Goal: Find specific page/section: Find specific page/section

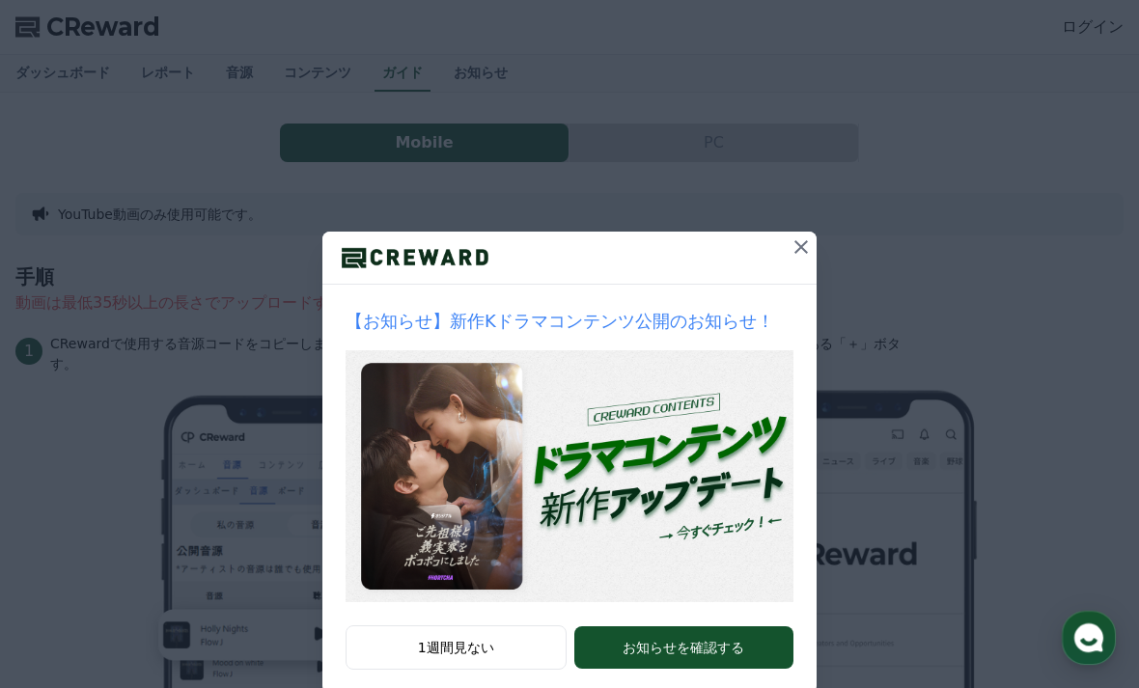
click at [805, 252] on icon at bounding box center [801, 247] width 14 height 14
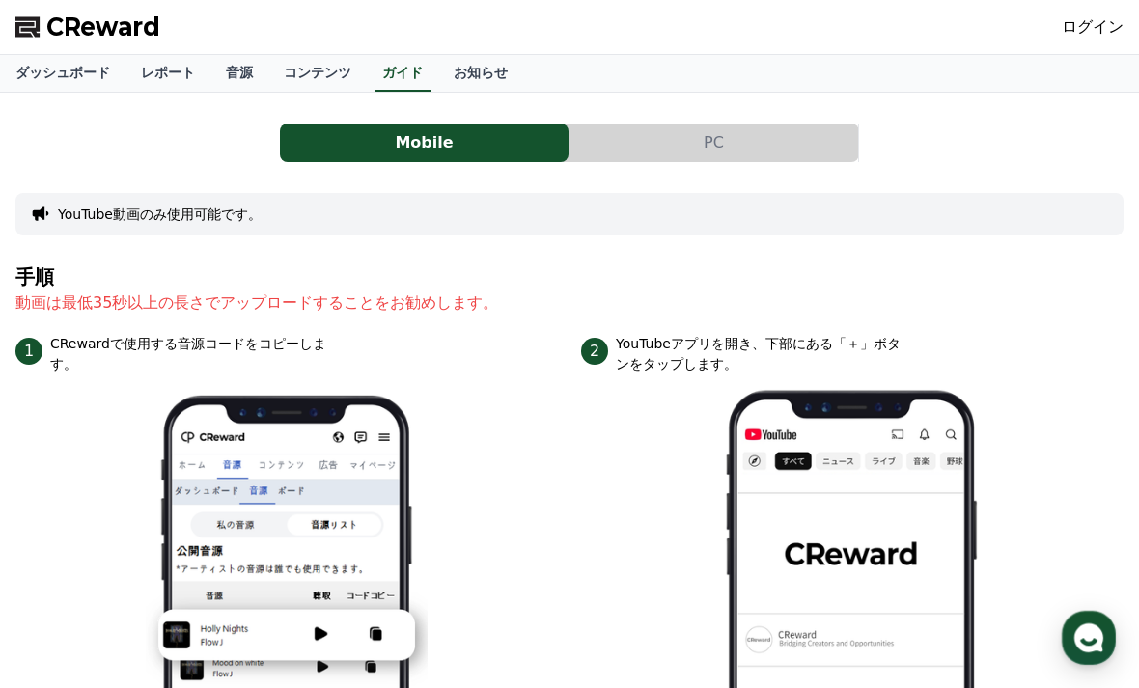
click at [1097, 35] on link "ログイン" at bounding box center [1092, 26] width 62 height 23
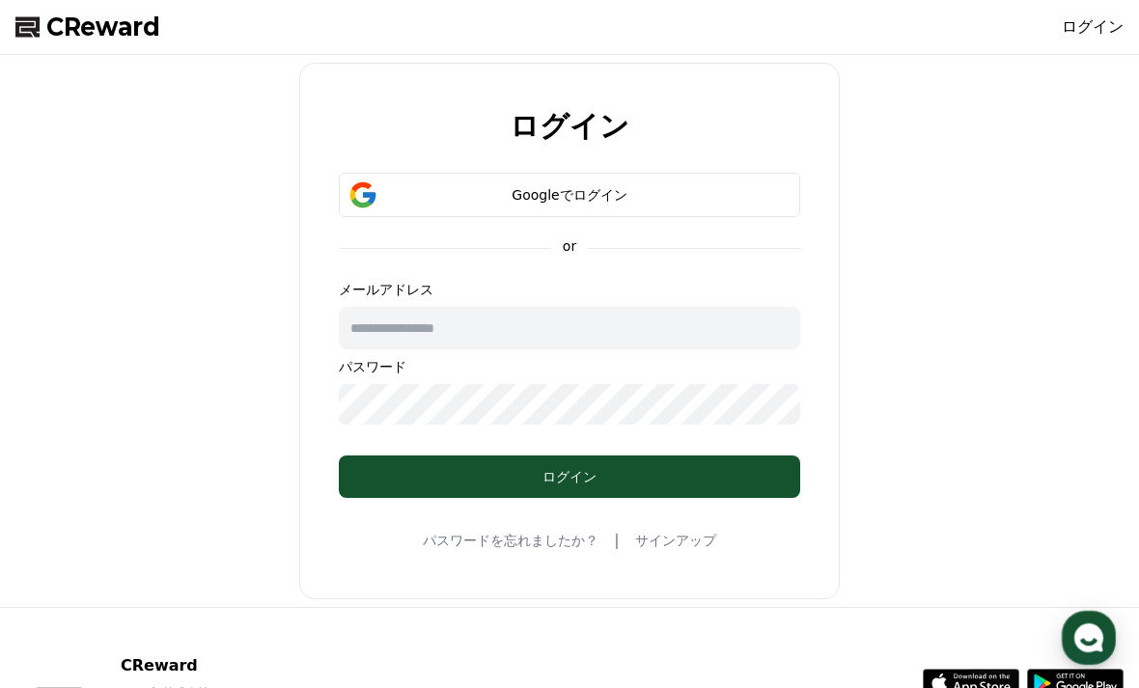
click at [702, 214] on button "Googleでログイン" at bounding box center [569, 195] width 461 height 44
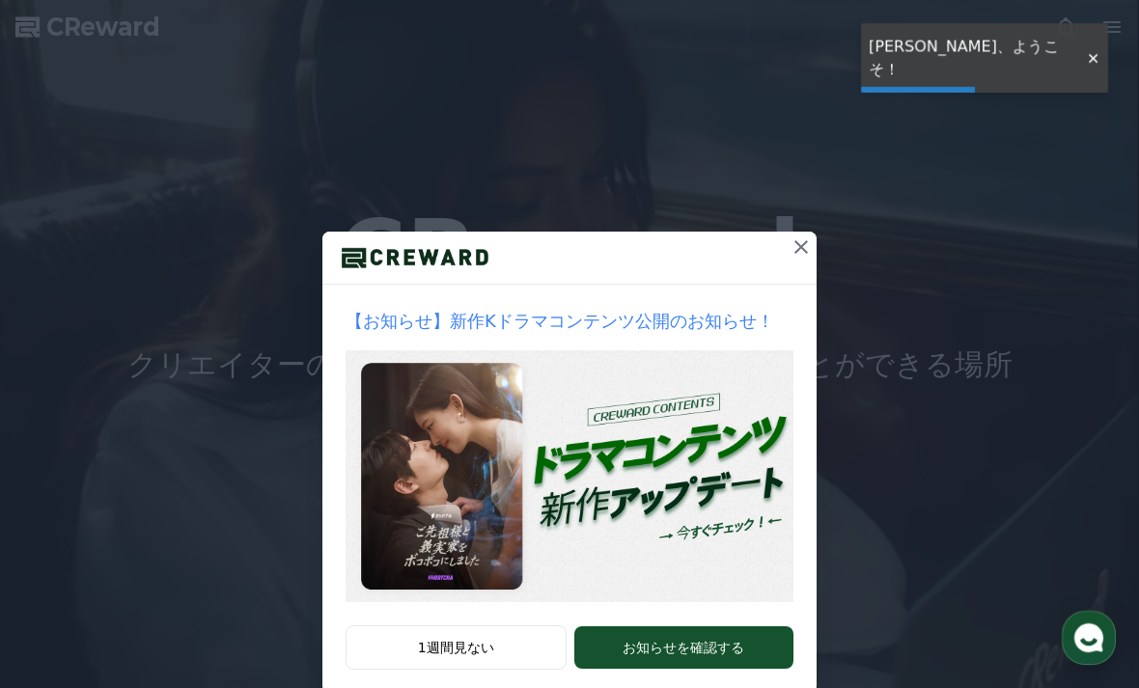
click at [797, 251] on icon at bounding box center [801, 247] width 14 height 14
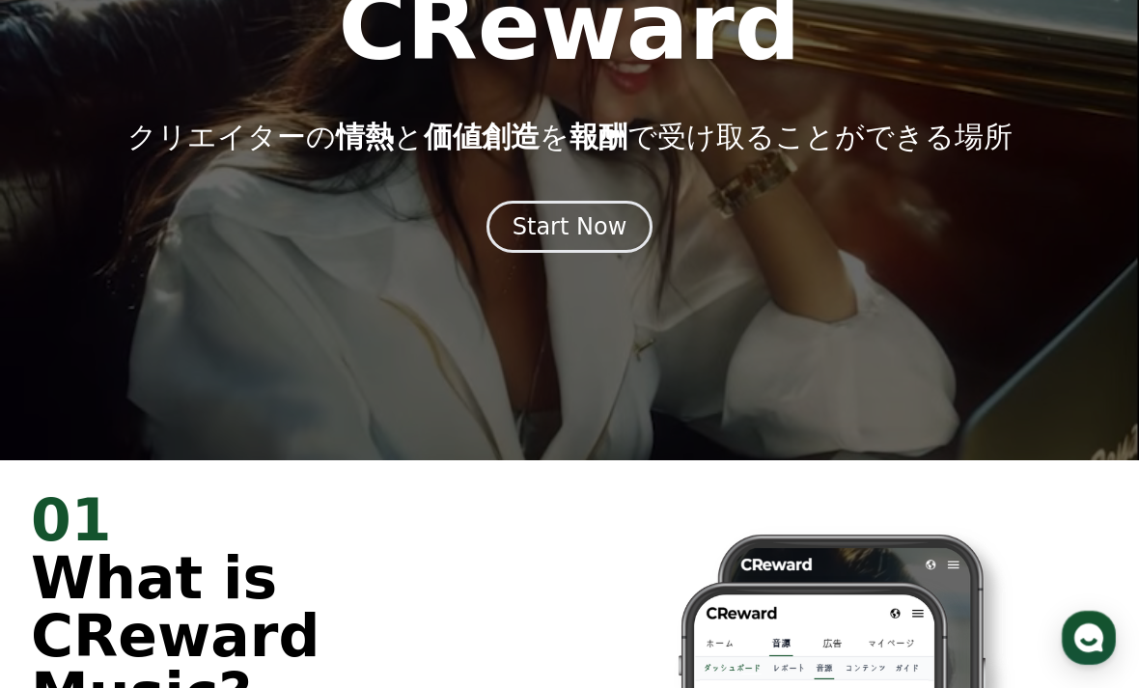
click at [592, 236] on div "Start Now" at bounding box center [569, 226] width 115 height 31
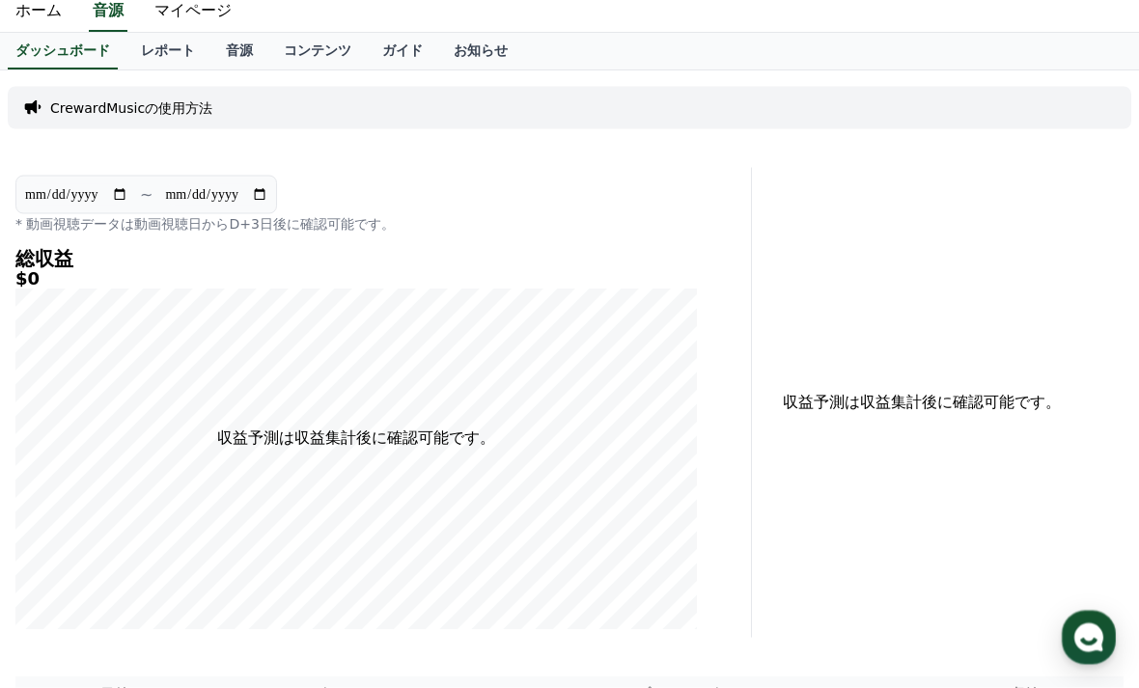
scroll to position [55, 0]
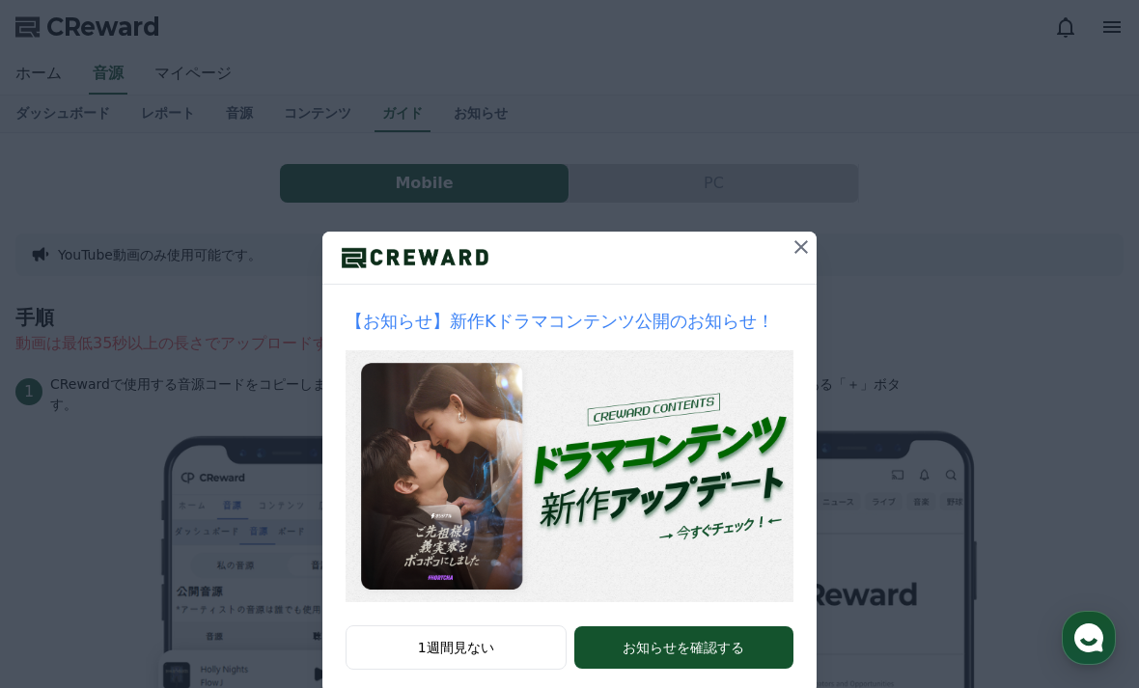
click at [788, 253] on button at bounding box center [800, 247] width 31 height 31
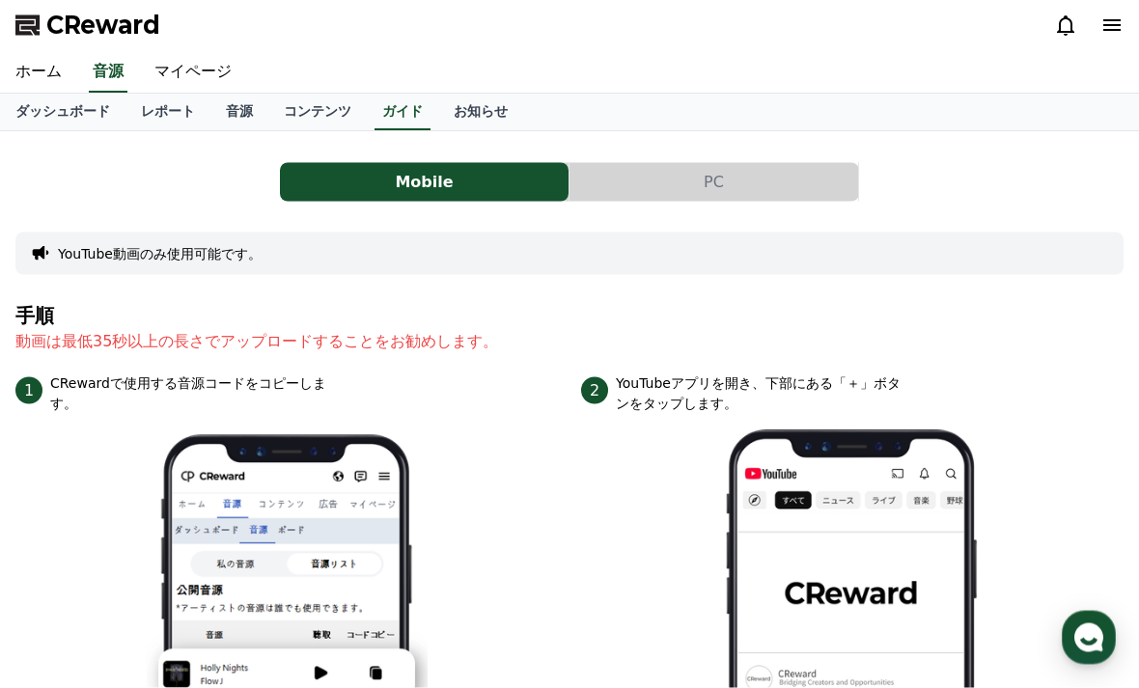
scroll to position [2, 0]
click at [236, 110] on link "音源" at bounding box center [239, 112] width 58 height 37
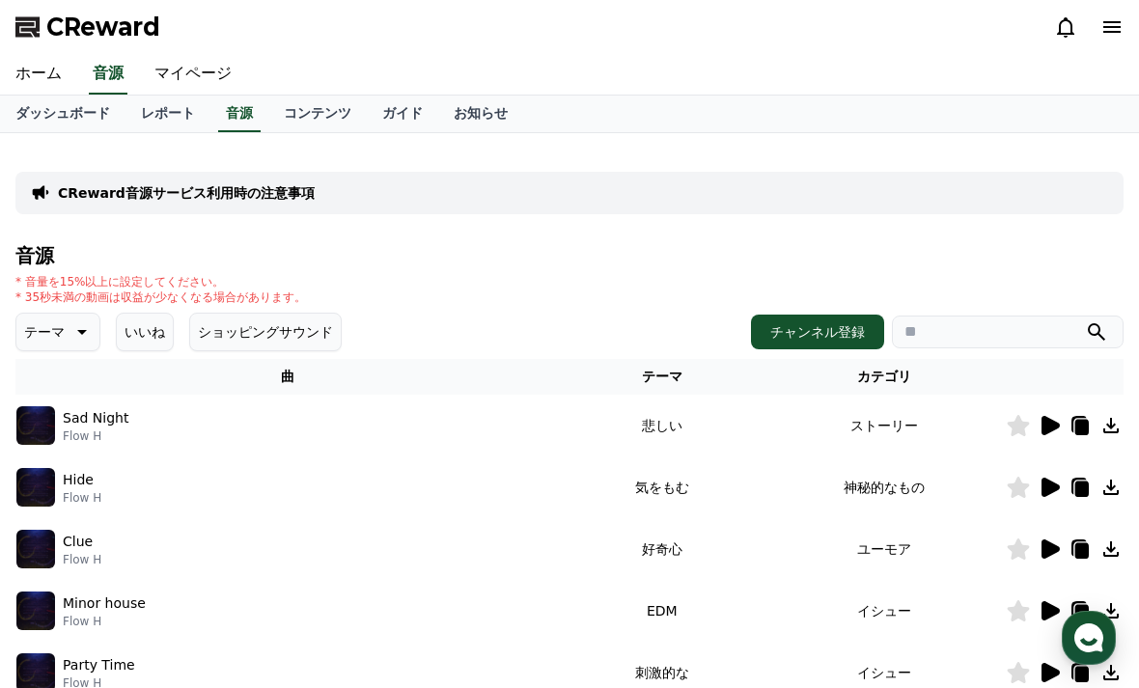
click at [1003, 335] on input "search" at bounding box center [1008, 332] width 232 height 33
type input "*"
click at [968, 327] on input "*" at bounding box center [1008, 332] width 232 height 33
click at [940, 327] on input "search" at bounding box center [1008, 332] width 232 height 33
click at [942, 326] on input "search" at bounding box center [1008, 332] width 232 height 33
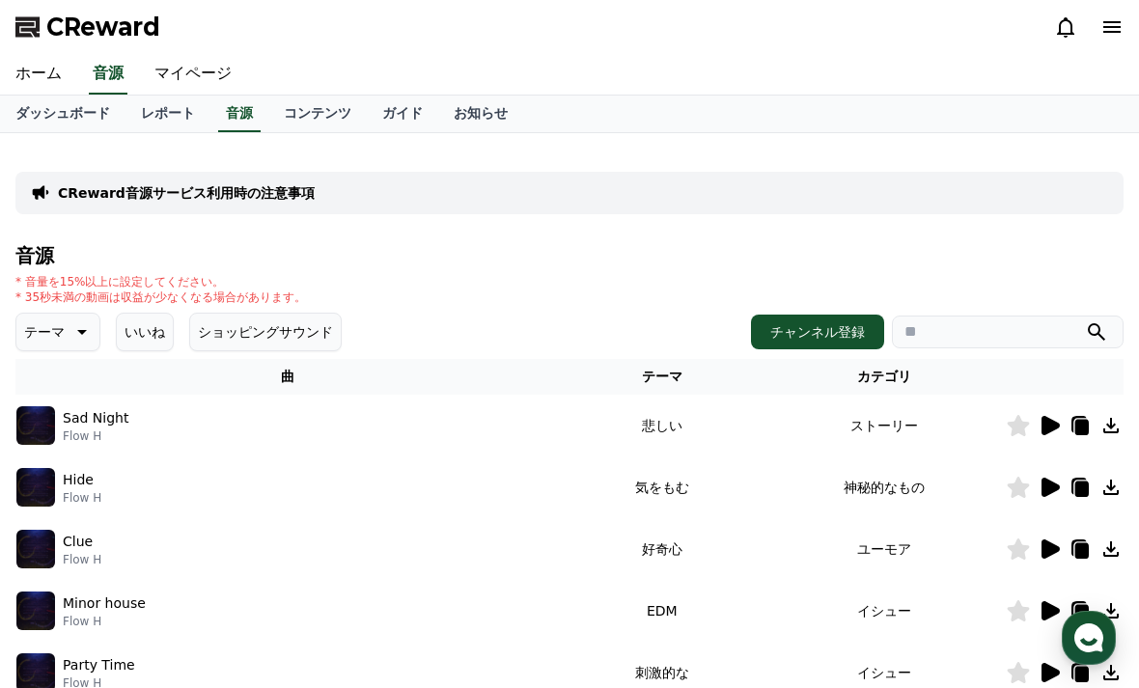
paste input "**********"
type input "**********"
click at [1095, 332] on icon "submit" at bounding box center [1096, 331] width 23 height 23
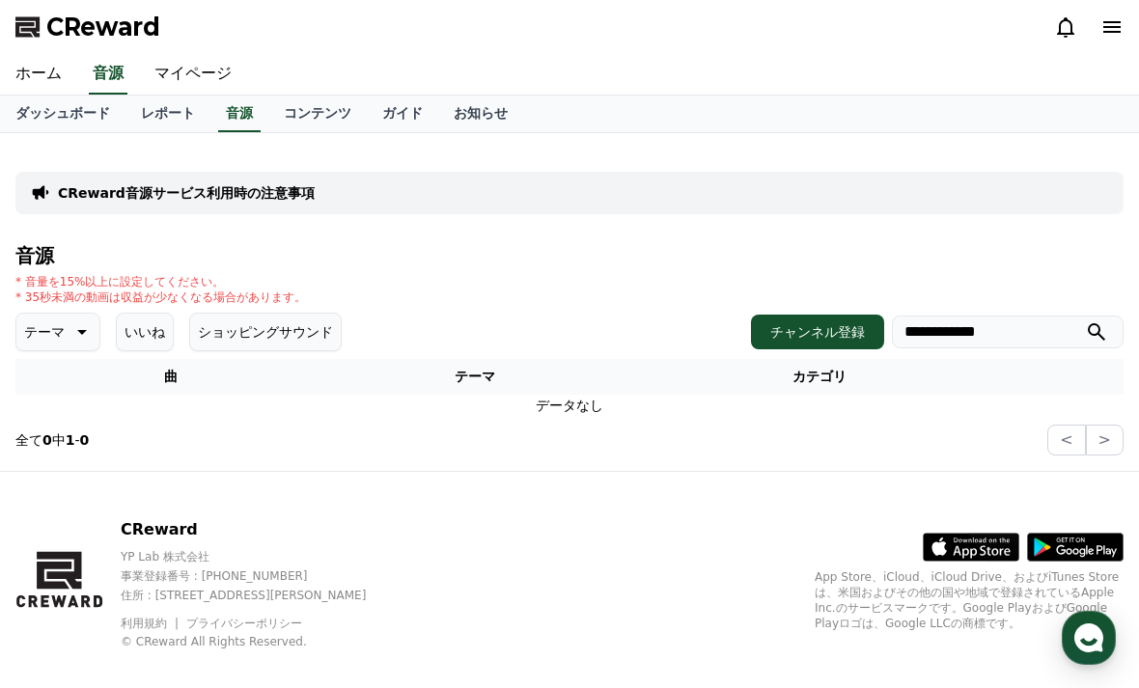
click at [37, 66] on link "ホーム" at bounding box center [38, 74] width 77 height 41
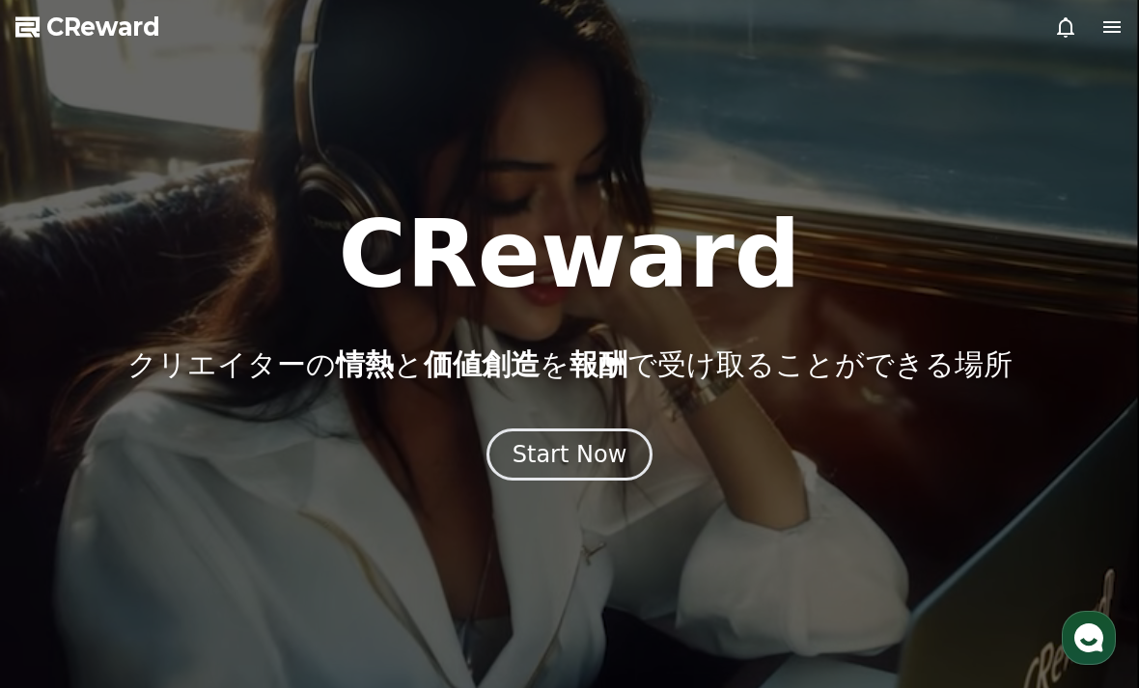
click at [584, 442] on div "Start Now" at bounding box center [569, 454] width 115 height 31
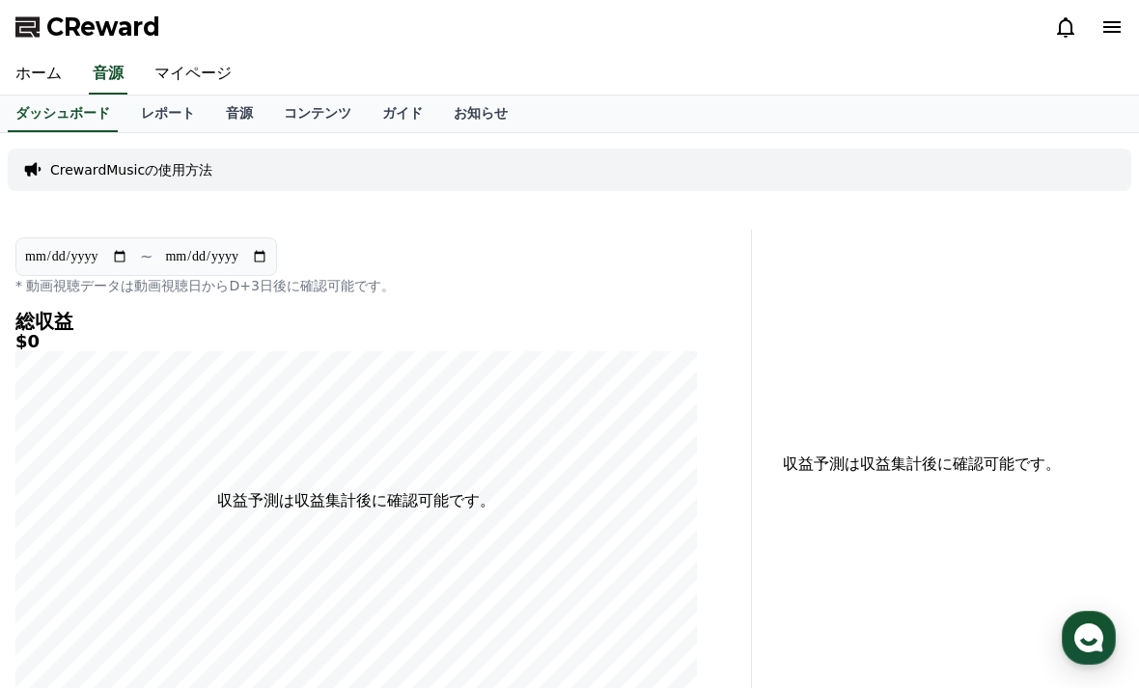
click at [244, 124] on link "音源" at bounding box center [239, 114] width 58 height 37
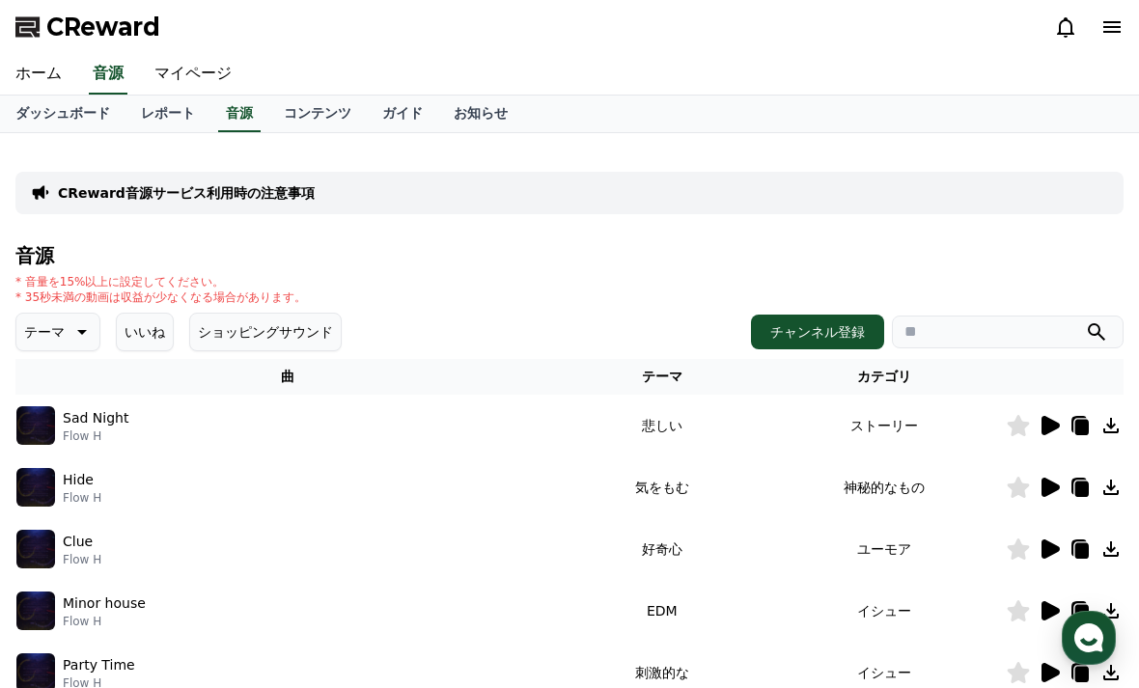
click at [180, 122] on link "レポート" at bounding box center [167, 114] width 85 height 37
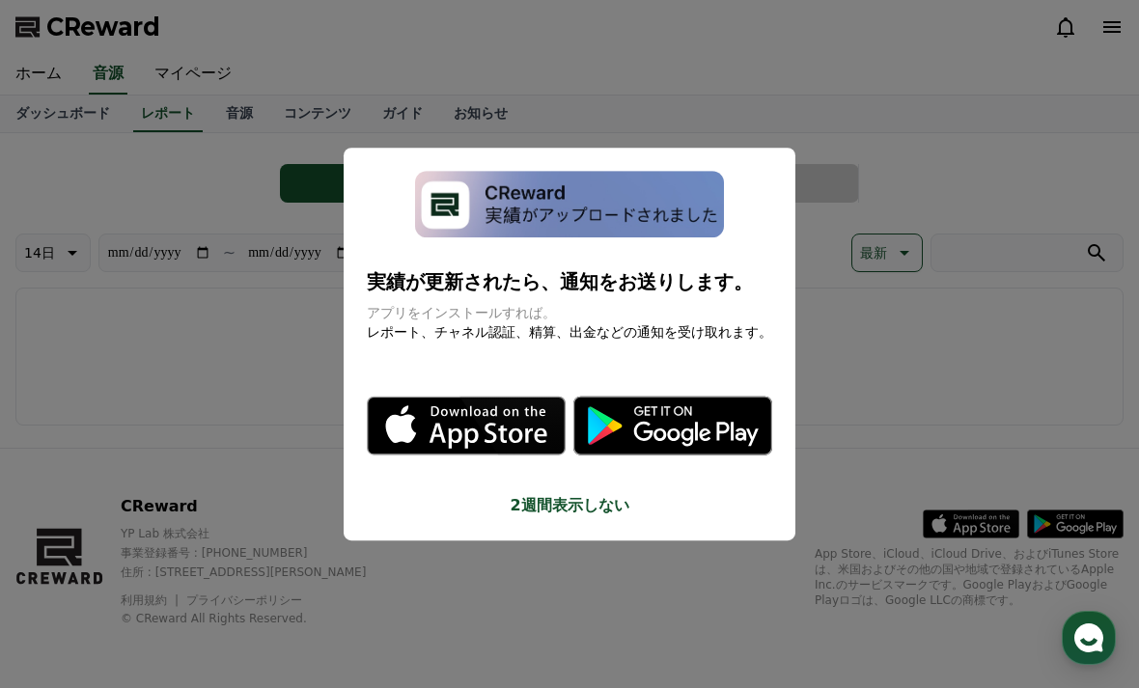
click at [906, 385] on button "close modal" at bounding box center [569, 344] width 1139 height 688
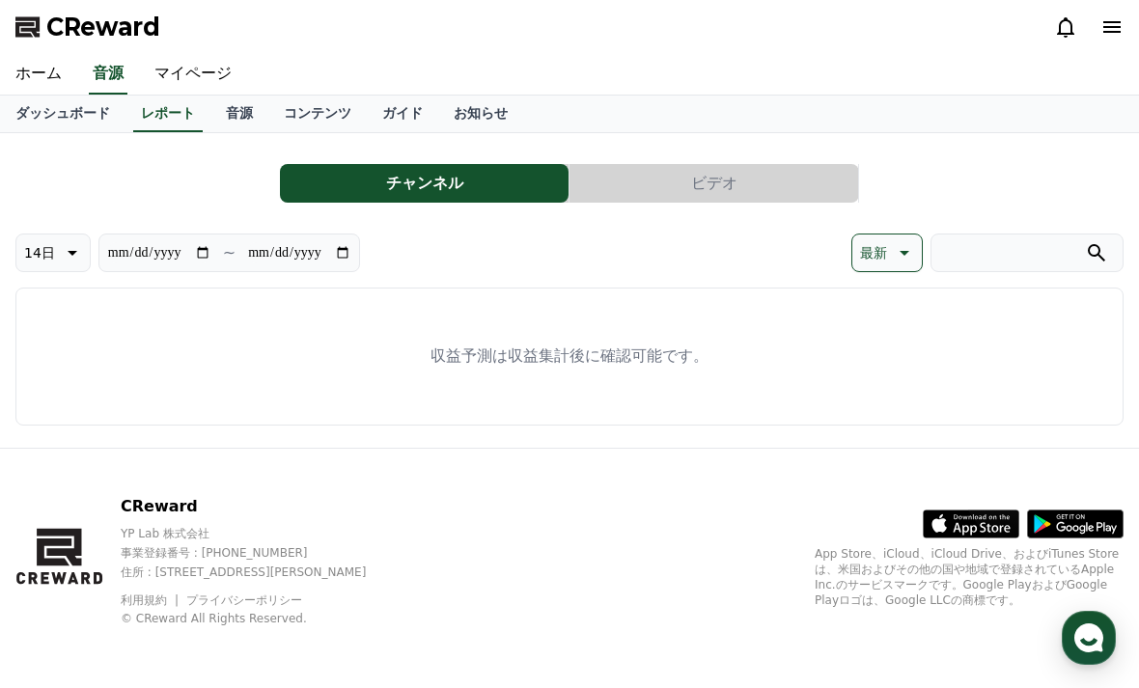
click at [235, 122] on link "音源" at bounding box center [239, 114] width 58 height 37
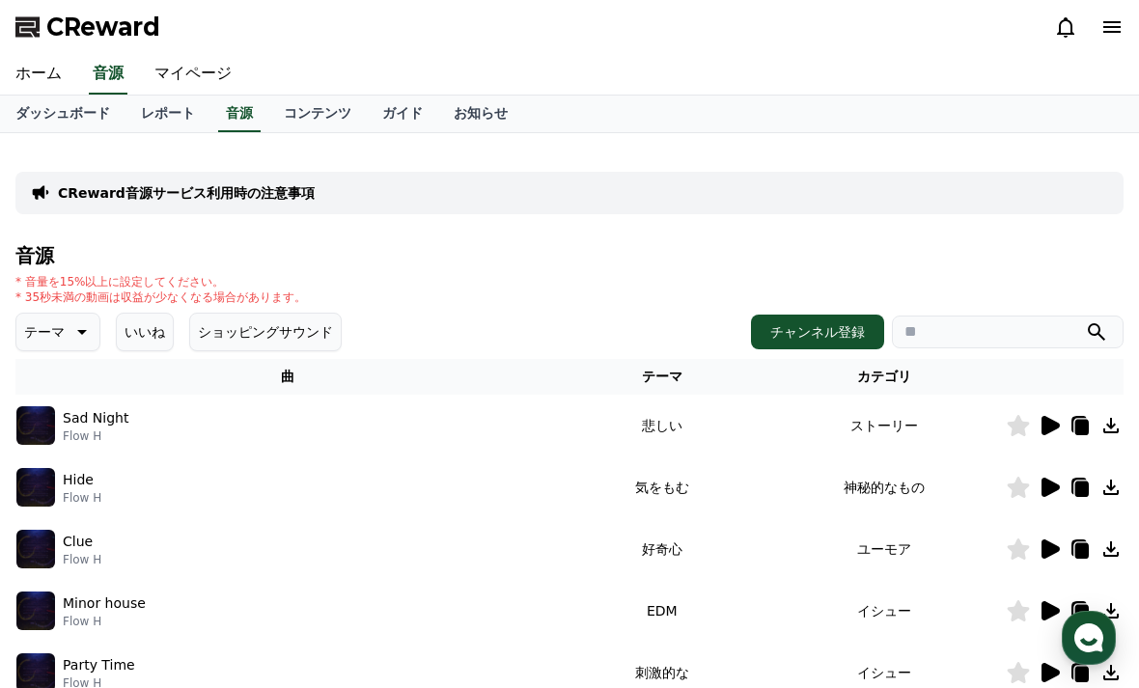
click at [981, 327] on input "search" at bounding box center [1008, 332] width 232 height 33
click at [951, 345] on input "search" at bounding box center [1008, 332] width 232 height 33
paste input "**********"
click at [1109, 325] on input "**********" at bounding box center [1008, 332] width 232 height 33
type input "**********"
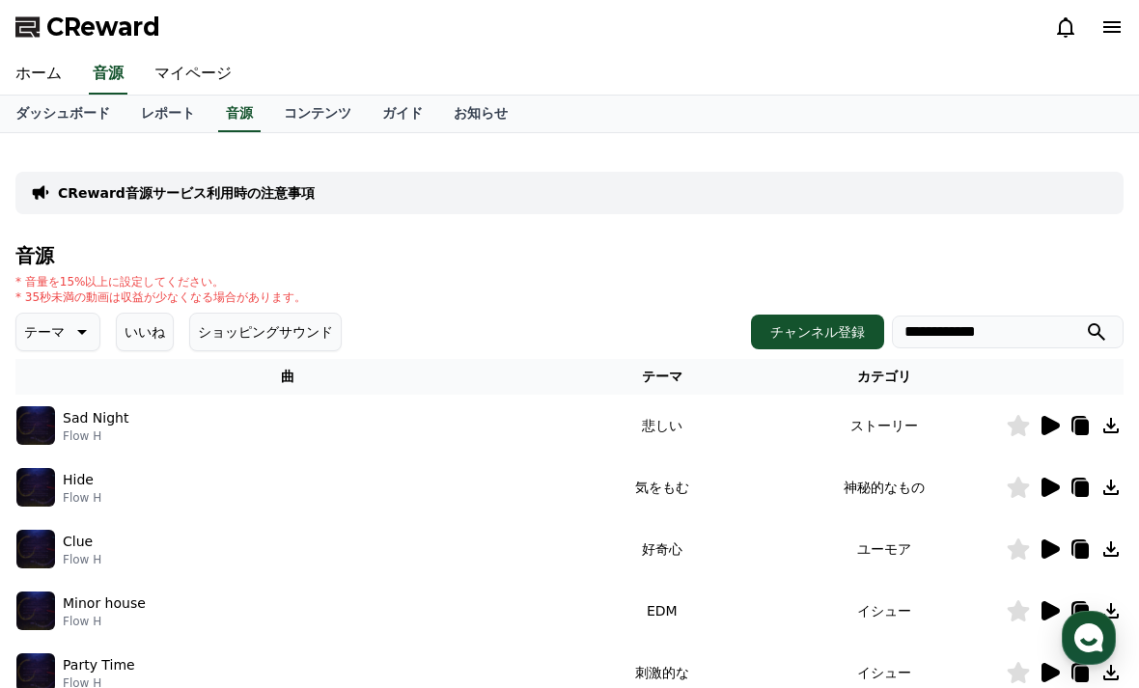
click at [1086, 330] on icon "submit" at bounding box center [1096, 331] width 23 height 23
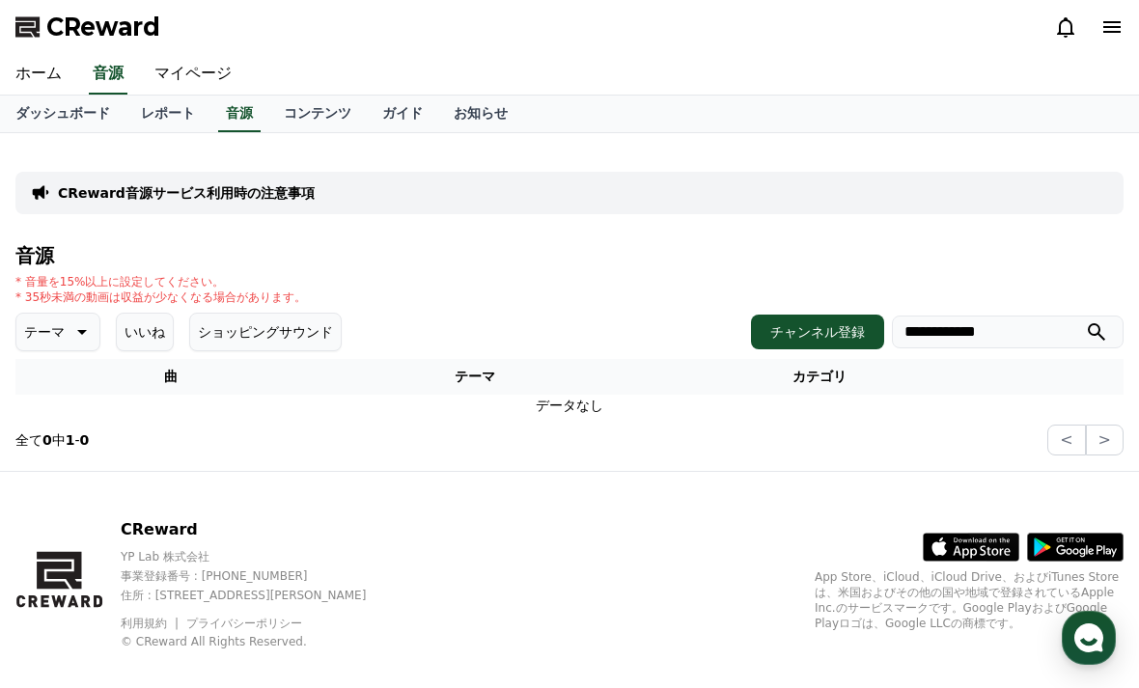
click at [315, 129] on link "コンテンツ" at bounding box center [317, 114] width 98 height 37
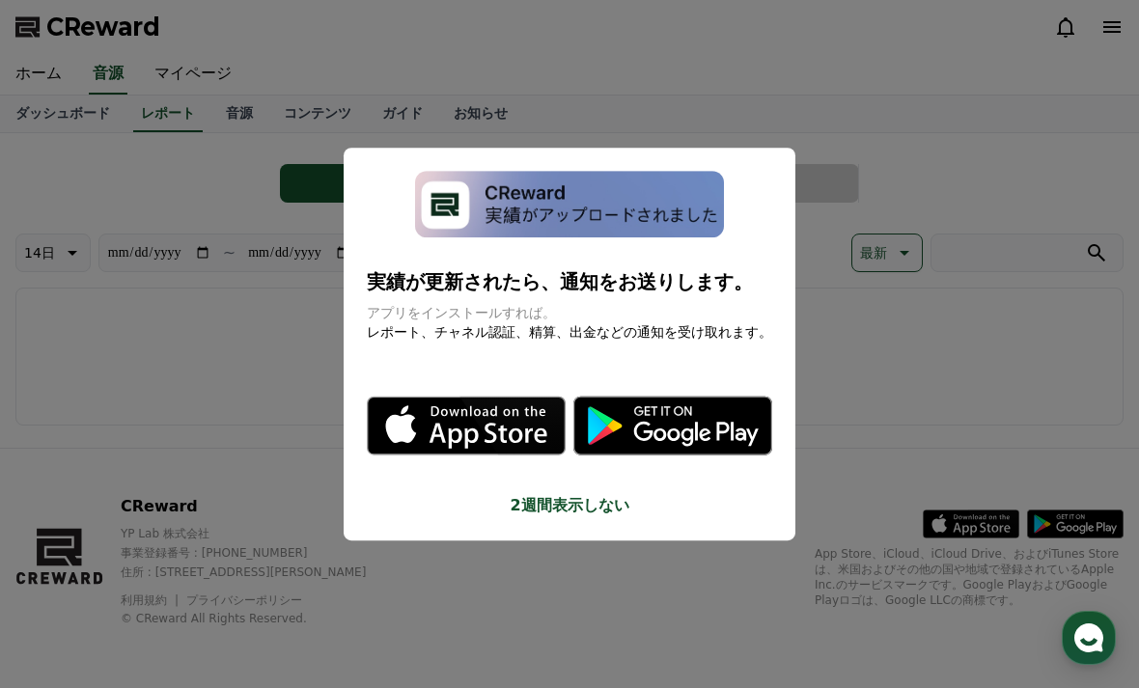
click at [650, 500] on button "close modal" at bounding box center [569, 344] width 1139 height 688
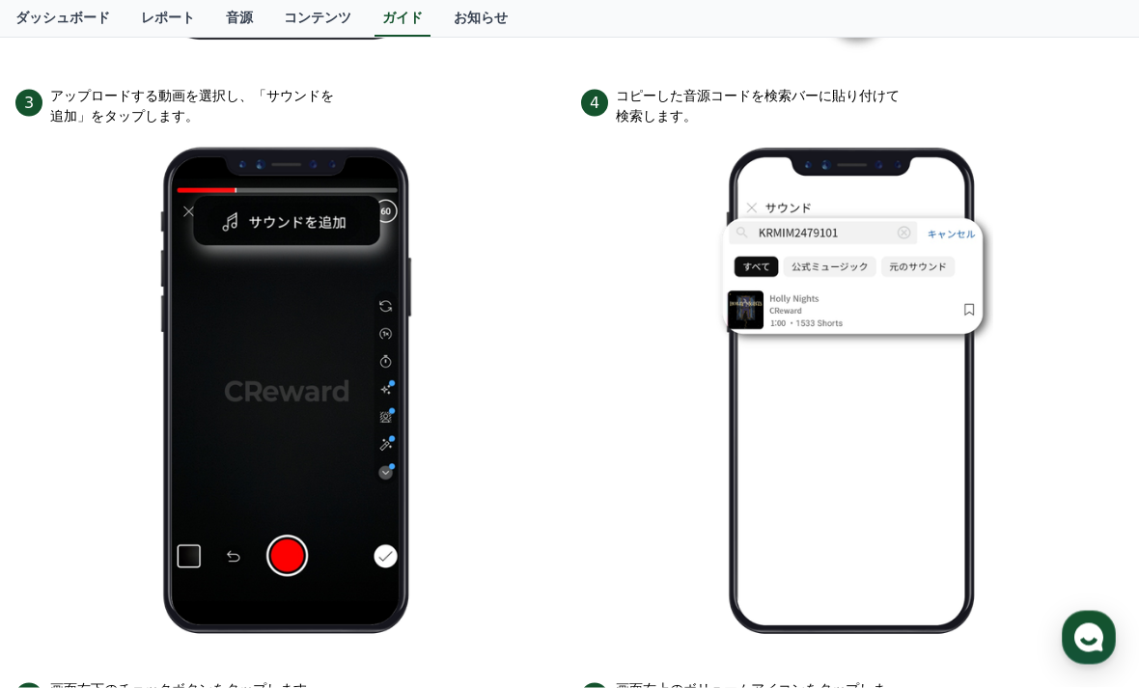
scroll to position [865, 0]
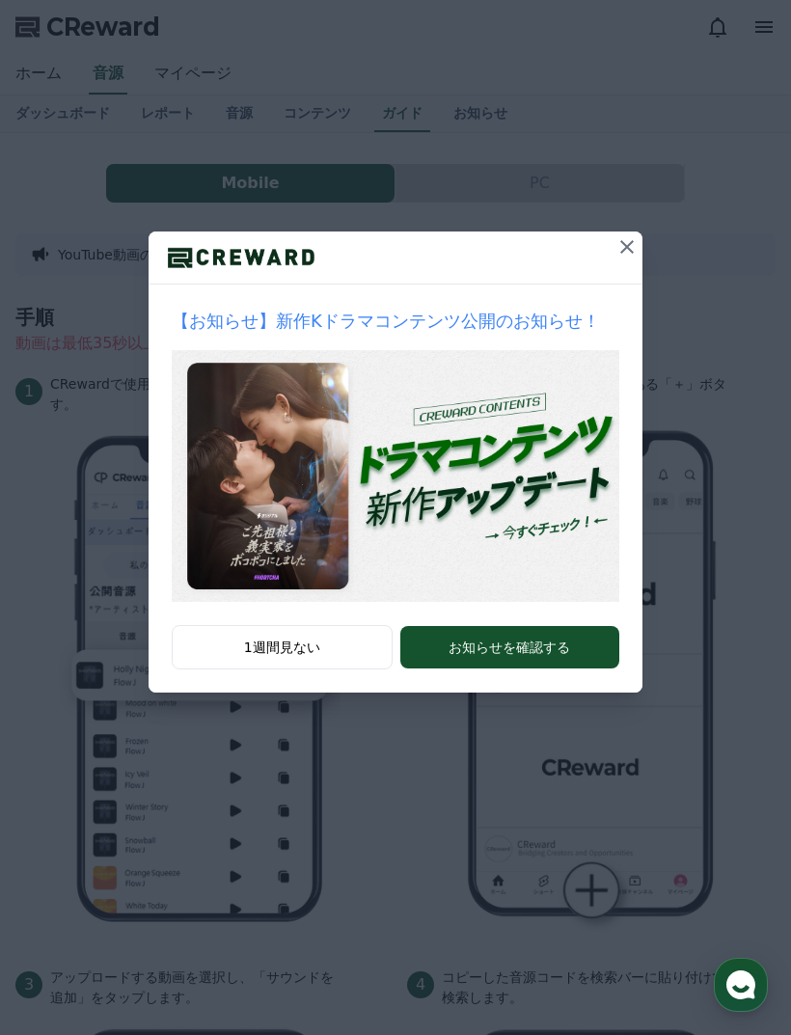
click at [613, 251] on button at bounding box center [627, 247] width 31 height 31
click at [615, 258] on button at bounding box center [627, 247] width 31 height 31
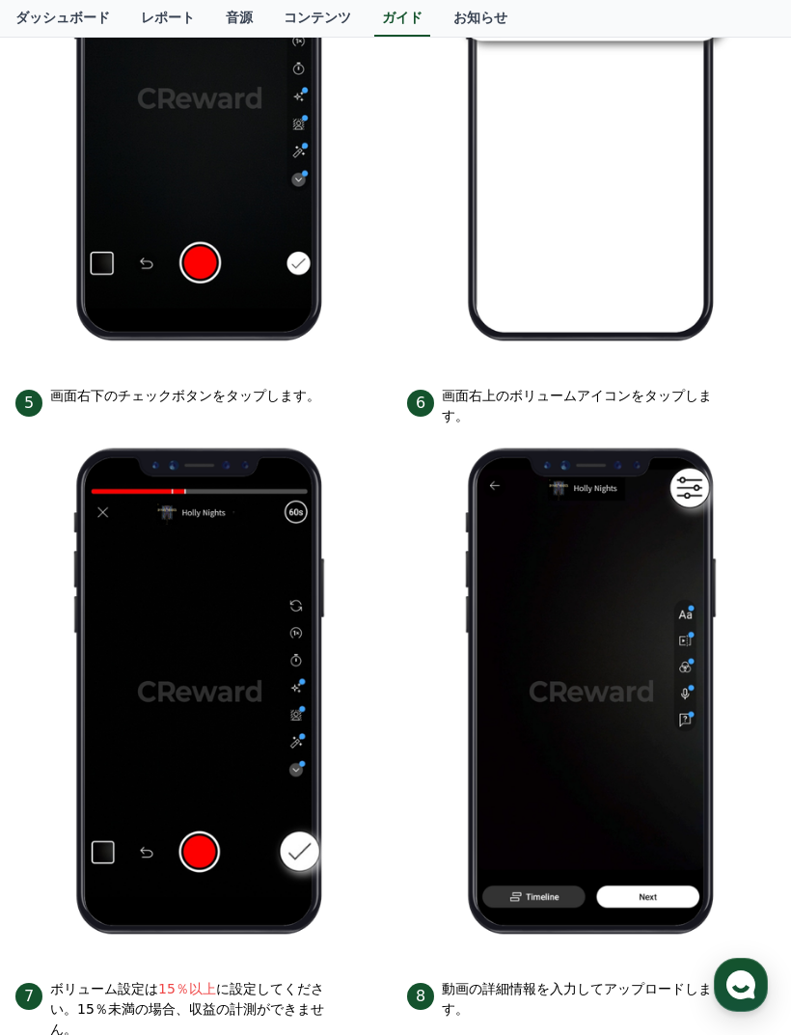
scroll to position [1162, 0]
